Goal: Information Seeking & Learning: Find specific page/section

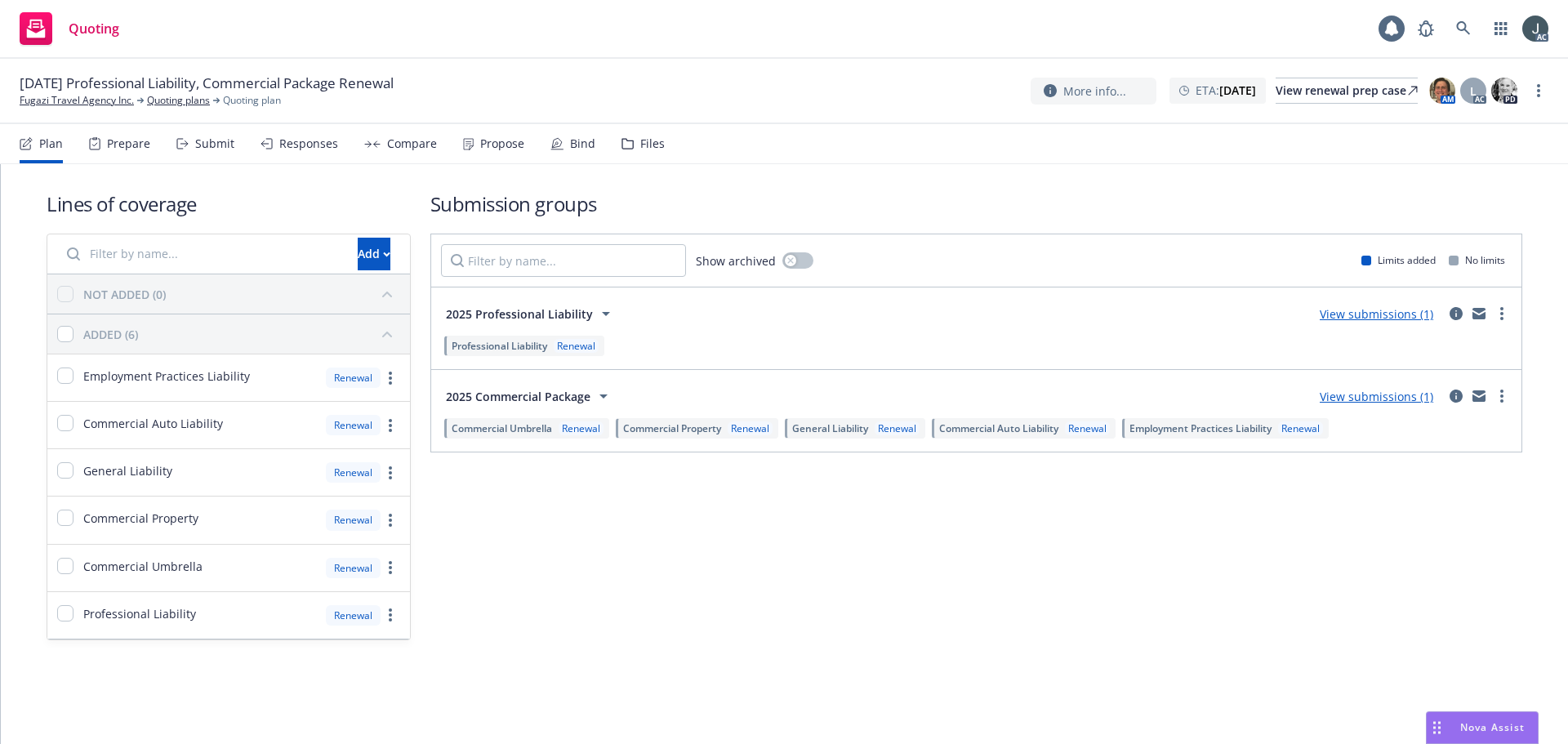
drag, startPoint x: 113, startPoint y: 151, endPoint x: 152, endPoint y: 155, distance: 39.2
click at [113, 151] on div "Prepare" at bounding box center [119, 143] width 61 height 39
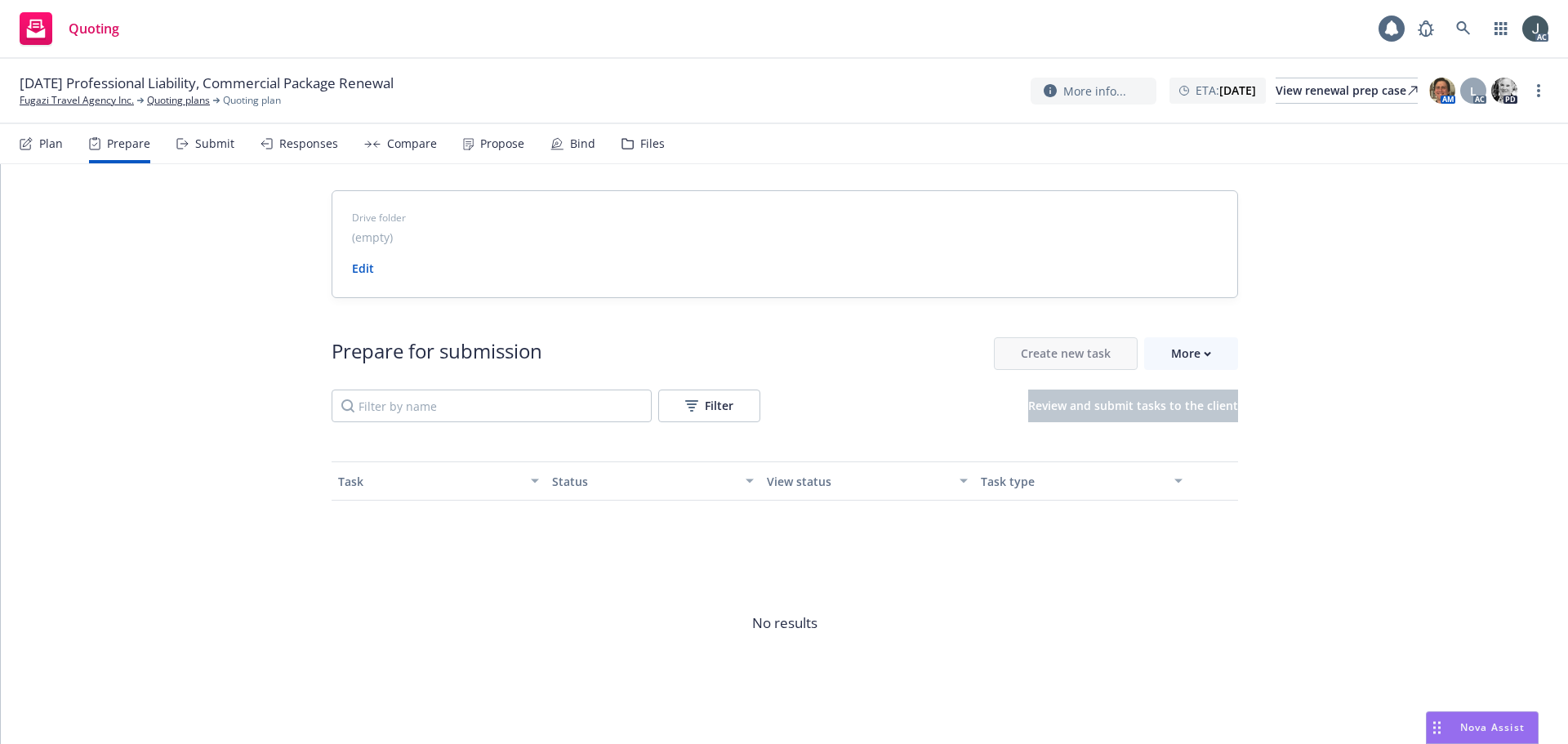
click at [1204, 332] on div "Prepare for submission Create new task More Filter Review and submit tasks to t…" at bounding box center [784, 541] width 907 height 487
click at [1201, 344] on div "More" at bounding box center [1191, 354] width 40 height 31
click at [102, 105] on link "Fugazi Travel Agency Inc." at bounding box center [77, 101] width 115 height 15
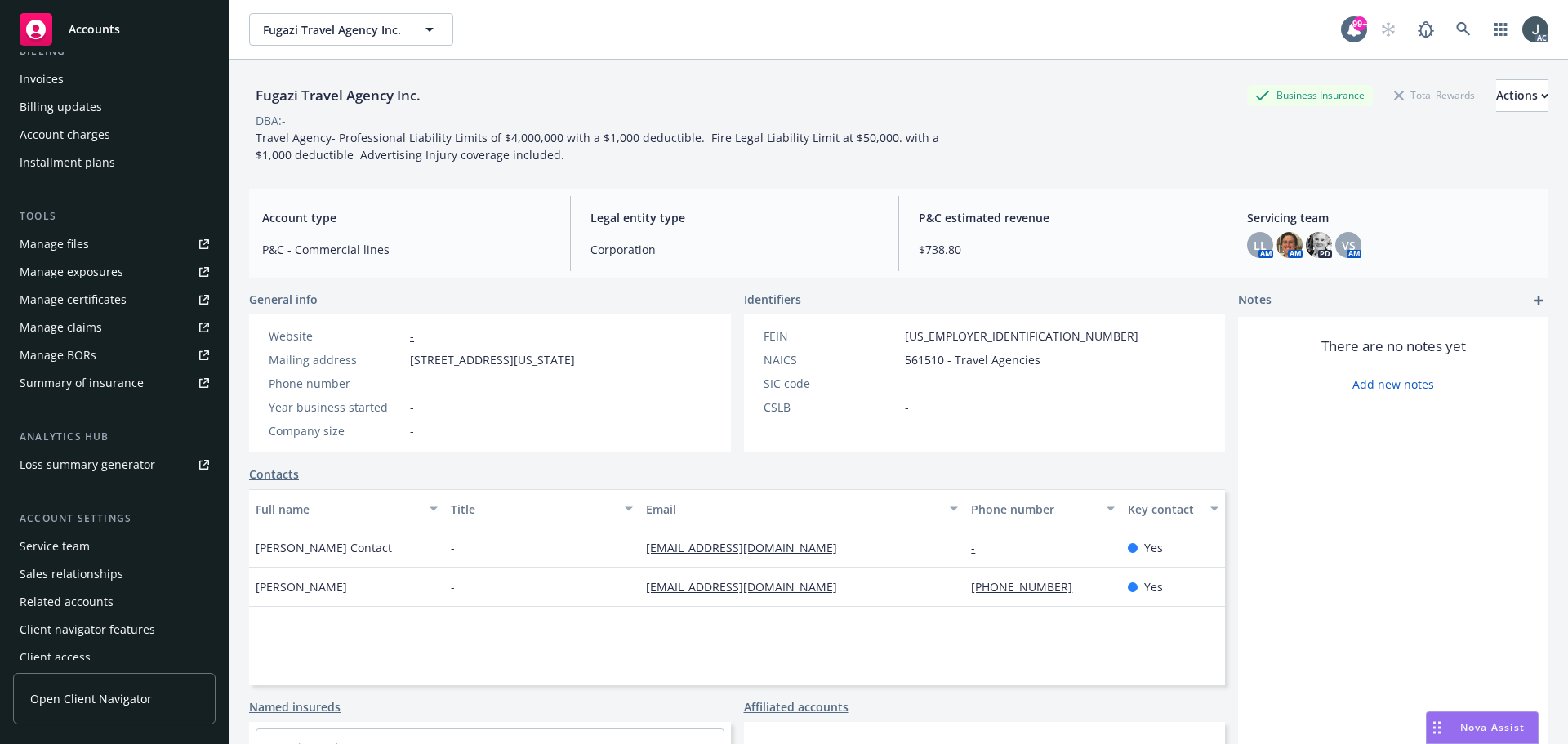
scroll to position [292, 0]
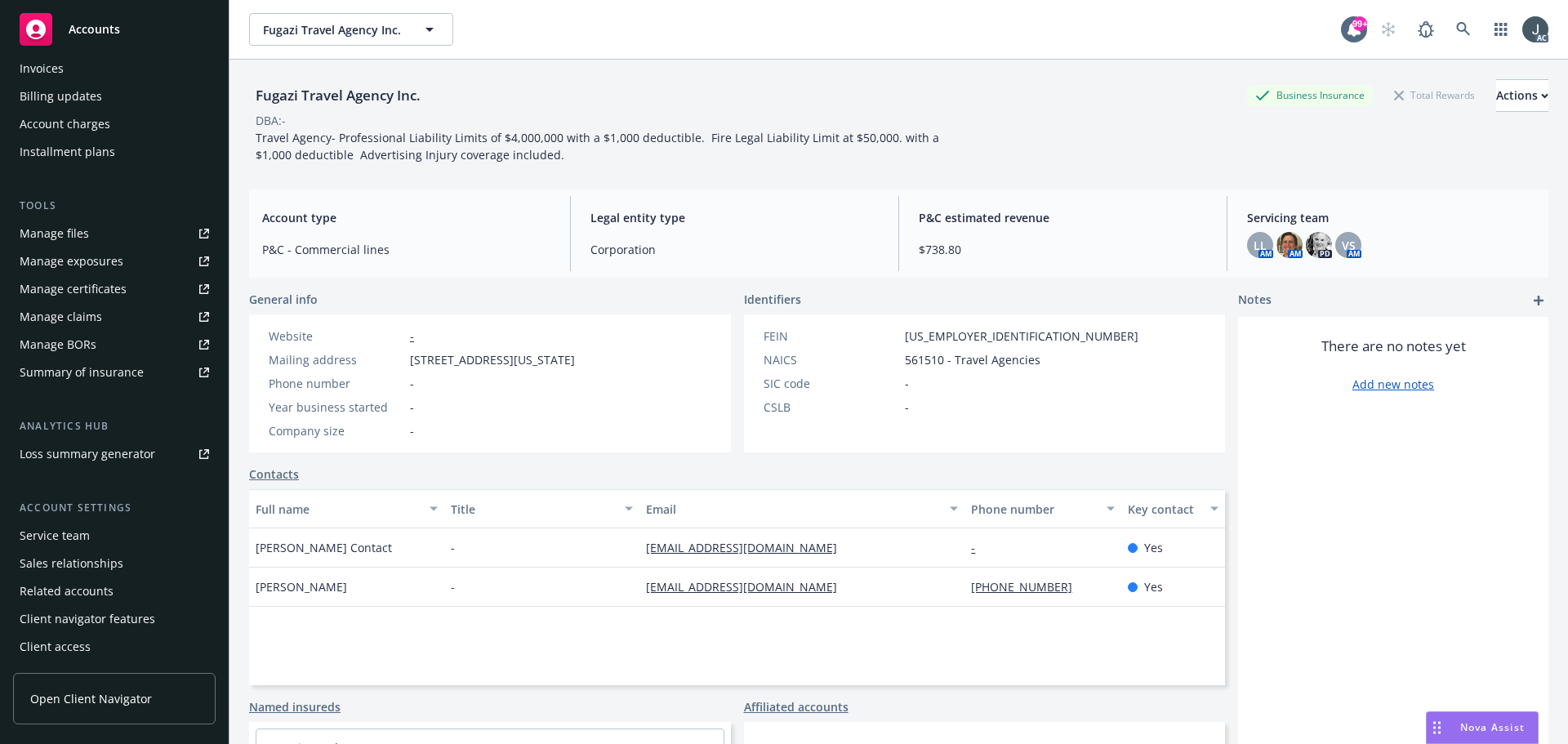
drag, startPoint x: 69, startPoint y: 541, endPoint x: 703, endPoint y: 558, distance: 634.2
click at [69, 540] on div "Service team" at bounding box center [55, 536] width 70 height 26
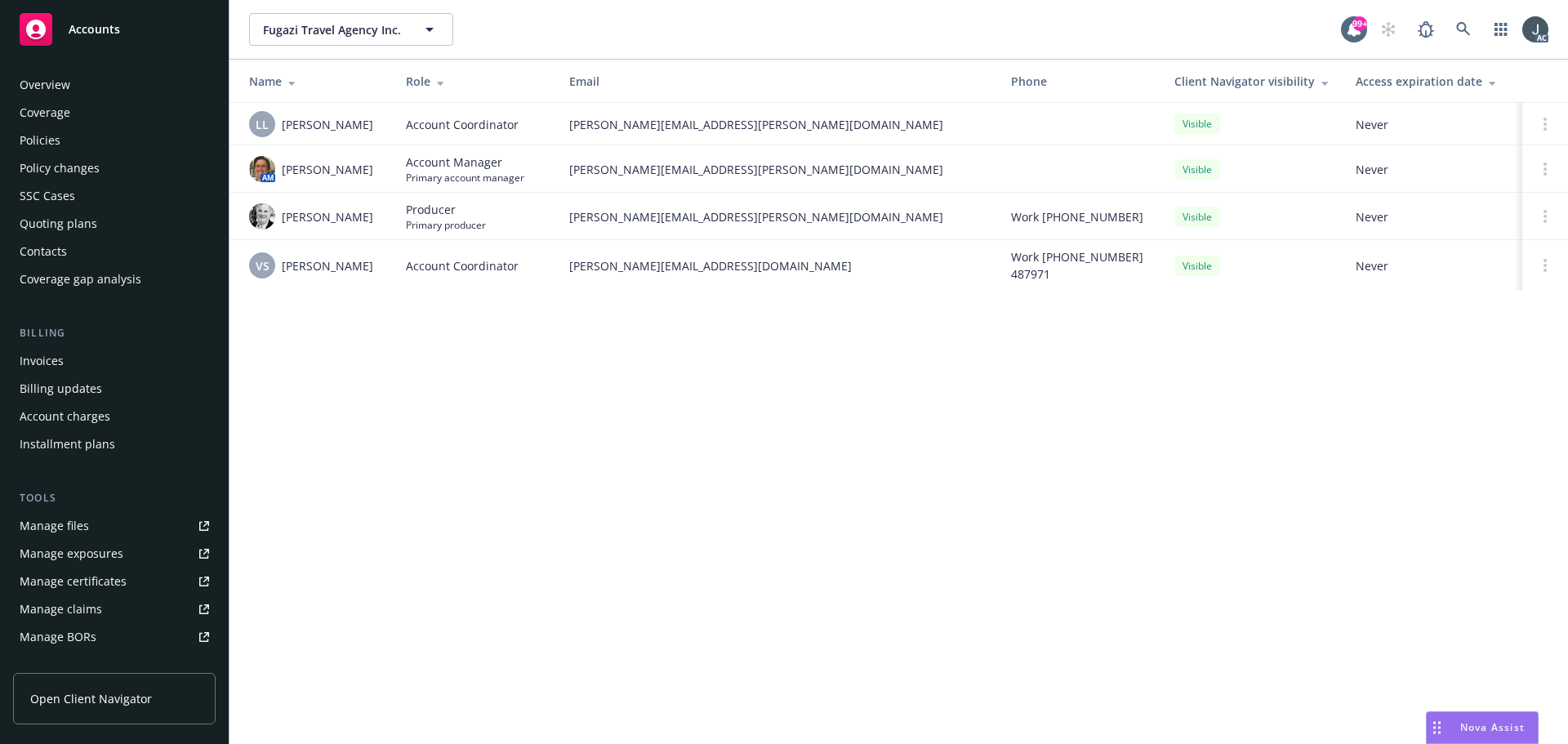
click at [43, 137] on div "Policies" at bounding box center [40, 141] width 41 height 26
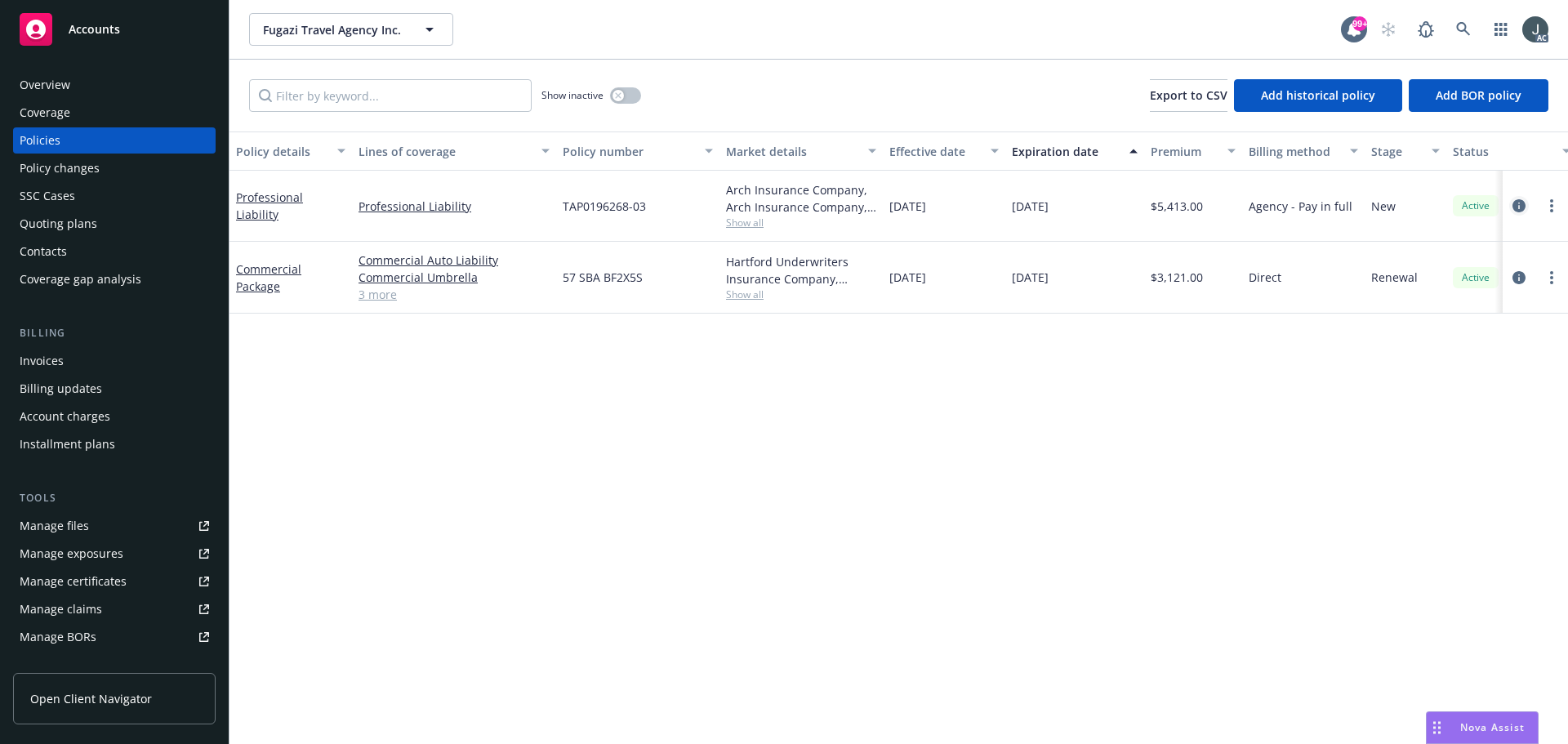
click at [1518, 205] on icon "circleInformation" at bounding box center [1519, 205] width 13 height 13
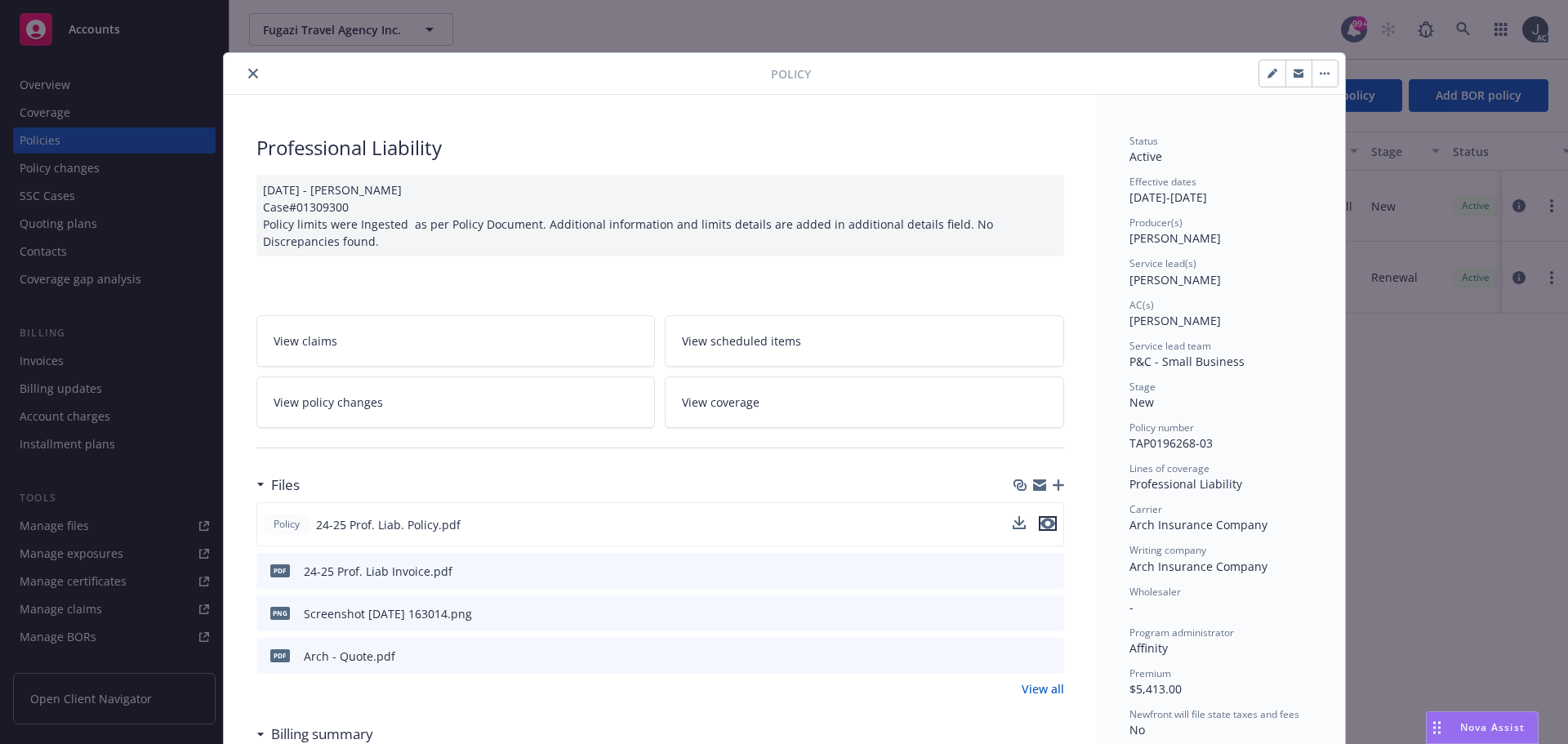
drag, startPoint x: 1043, startPoint y: 527, endPoint x: 1056, endPoint y: 524, distance: 13.3
click at [1043, 527] on icon "preview file" at bounding box center [1048, 524] width 15 height 11
click at [248, 71] on icon "close" at bounding box center [253, 73] width 10 height 10
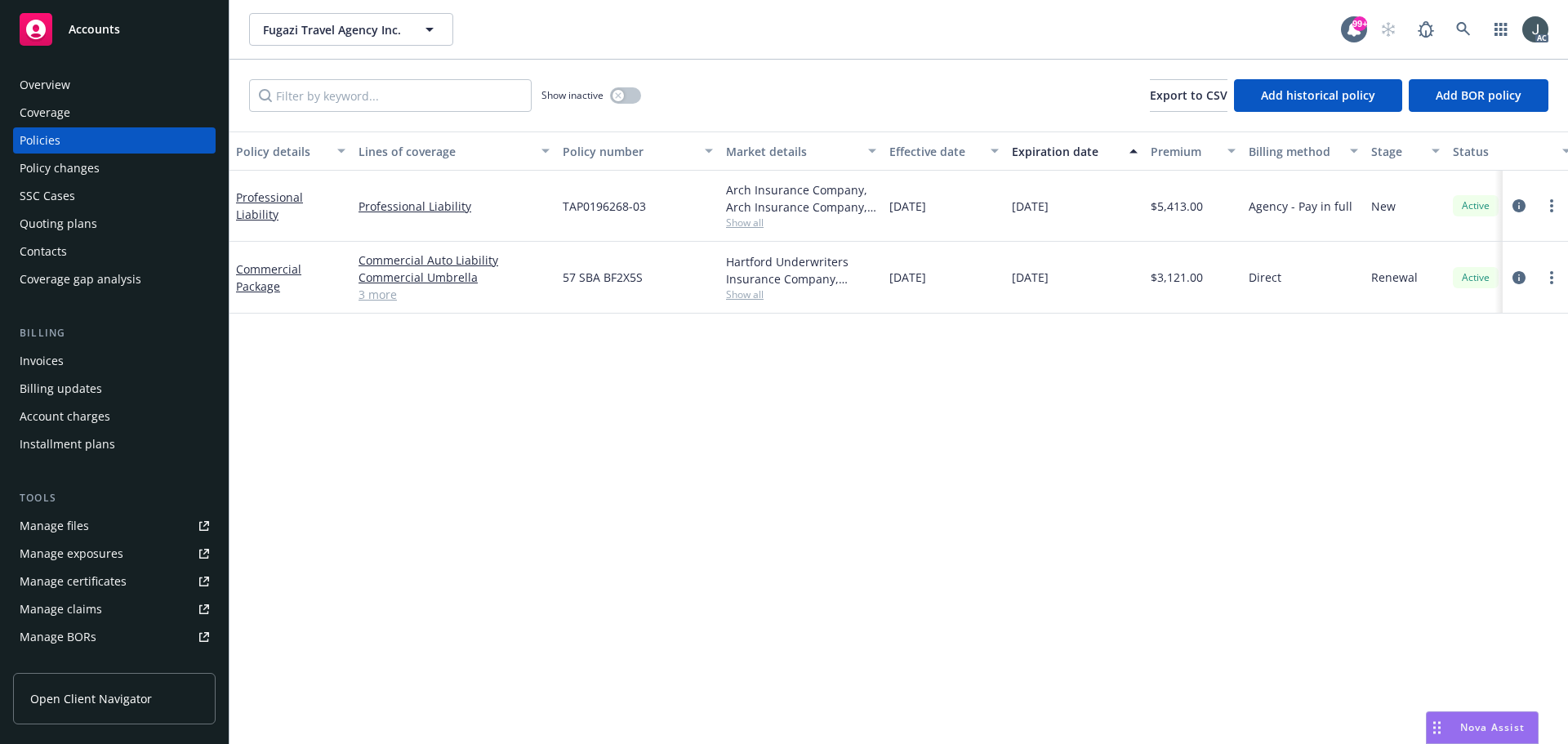
click at [69, 87] on div "Overview" at bounding box center [114, 85] width 190 height 26
